Goal: Find specific page/section: Find specific page/section

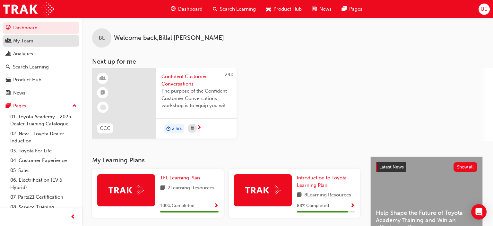
click at [41, 44] on div "My Team" at bounding box center [41, 41] width 70 height 8
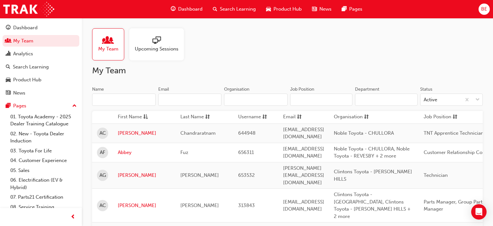
click at [141, 100] on input "Name" at bounding box center [124, 99] width 64 height 12
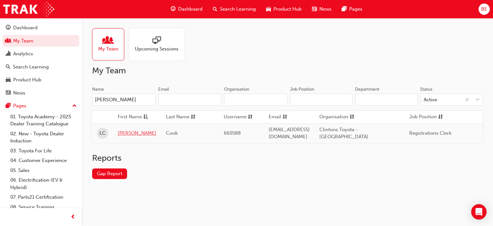
type input "[PERSON_NAME]"
click at [120, 130] on link "[PERSON_NAME]" at bounding box center [137, 132] width 39 height 7
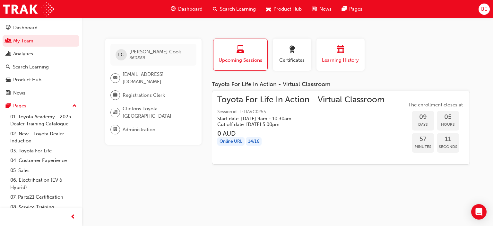
click at [343, 48] on span "calendar-icon" at bounding box center [341, 50] width 8 height 9
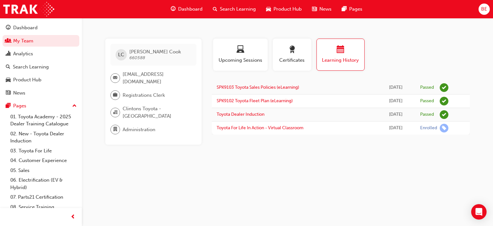
click at [269, 160] on div "LC [PERSON_NAME] 660588 [EMAIL_ADDRESS][DOMAIN_NAME] Registrations Clerk Clinto…" at bounding box center [246, 113] width 493 height 226
